Goal: Task Accomplishment & Management: Manage account settings

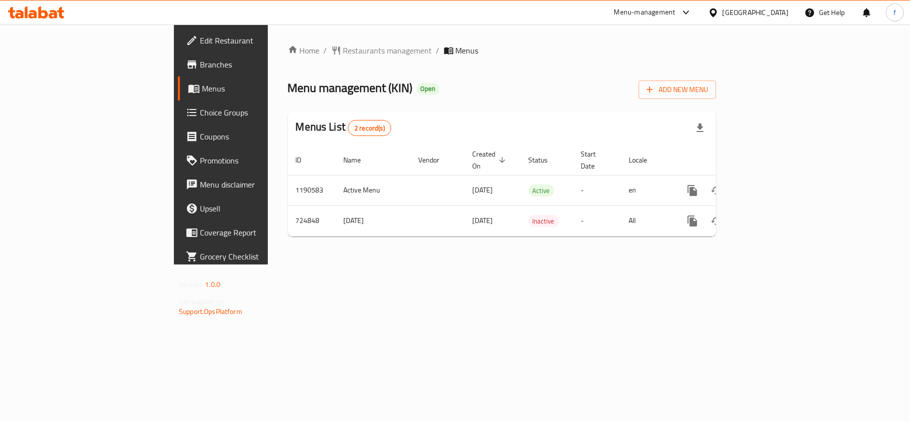
click at [668, 11] on div "Menu-management" at bounding box center [644, 12] width 61 height 12
click at [643, 112] on div "Restaurant-Management" at bounding box center [634, 110] width 78 height 11
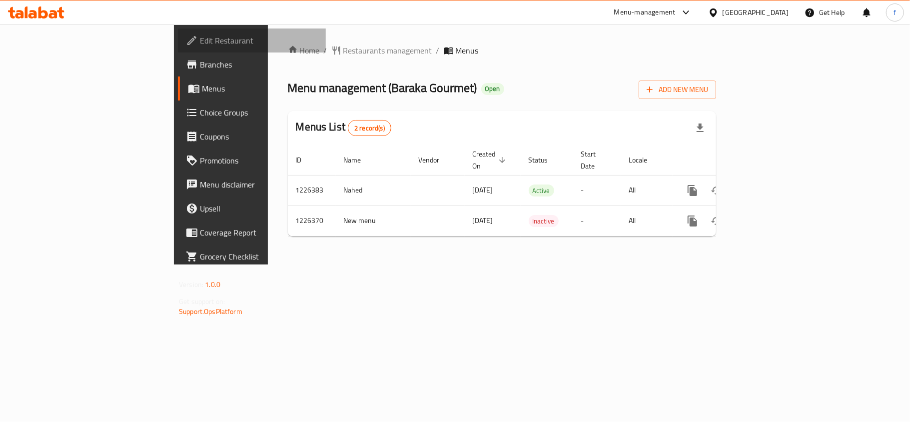
click at [200, 40] on span "Edit Restaurant" at bounding box center [259, 40] width 118 height 12
